Goal: Transaction & Acquisition: Purchase product/service

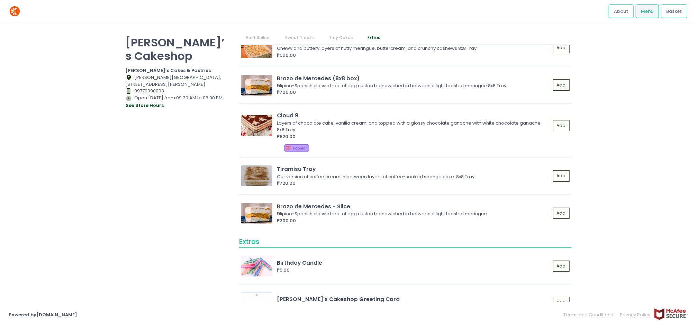
scroll to position [737, 0]
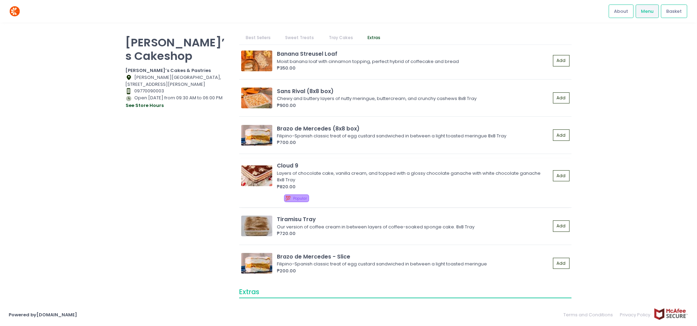
click at [261, 175] on img at bounding box center [256, 175] width 31 height 21
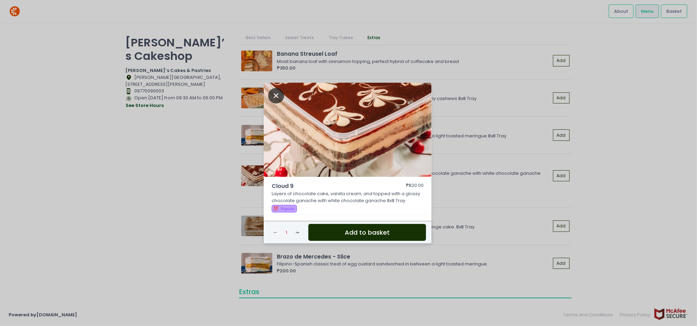
click at [279, 95] on icon "Close" at bounding box center [276, 96] width 16 height 16
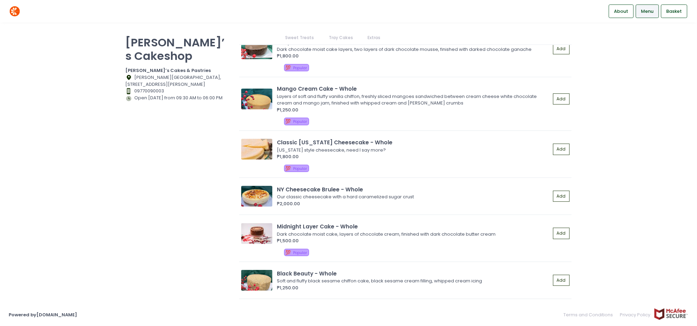
scroll to position [242, 0]
